Goal: Check status

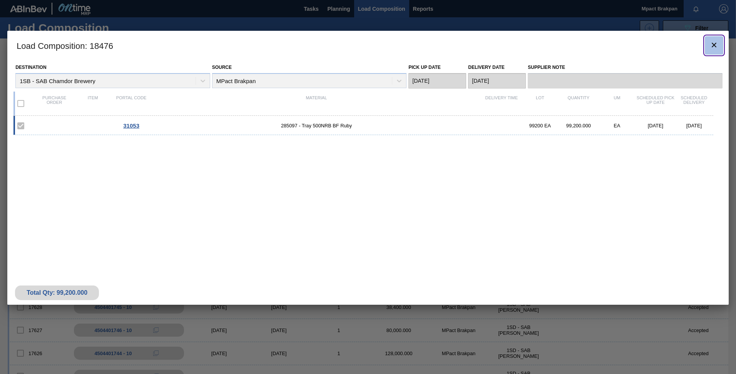
click at [713, 45] on icon "botão de ícone" at bounding box center [714, 45] width 5 height 5
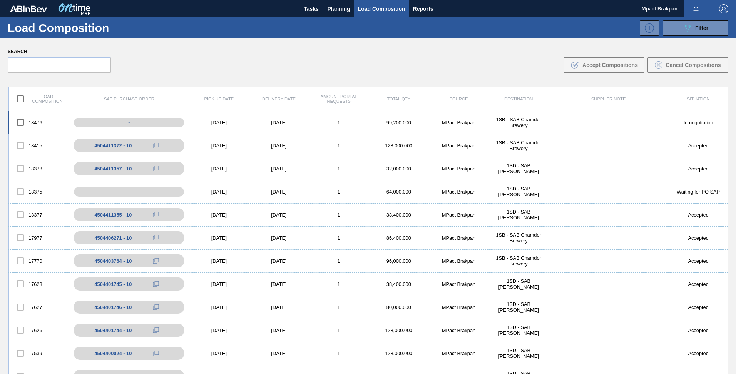
click at [261, 119] on div "18476 - [DATE] [DATE] 1 99,200.000 MPact Brakpan 1SB - SAB Chamdor Brewery In n…" at bounding box center [368, 122] width 721 height 23
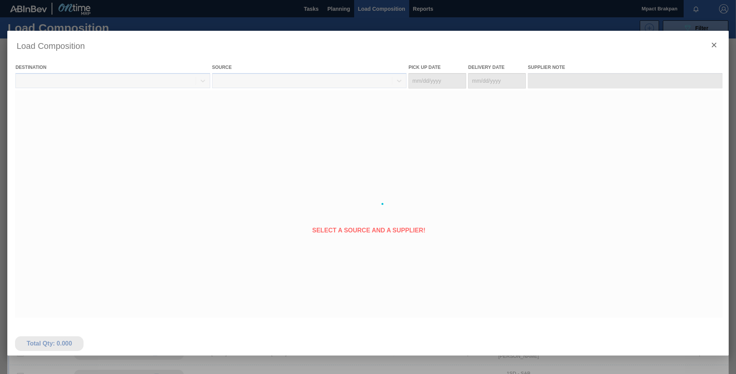
type Date "[DATE]"
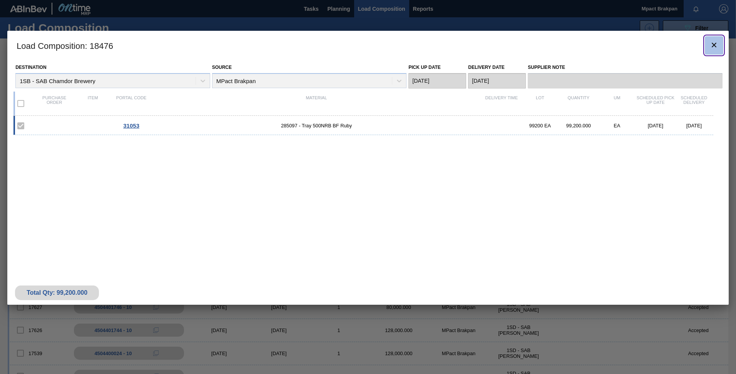
click at [712, 45] on icon "botão de ícone" at bounding box center [714, 44] width 9 height 9
